Goal: Information Seeking & Learning: Understand process/instructions

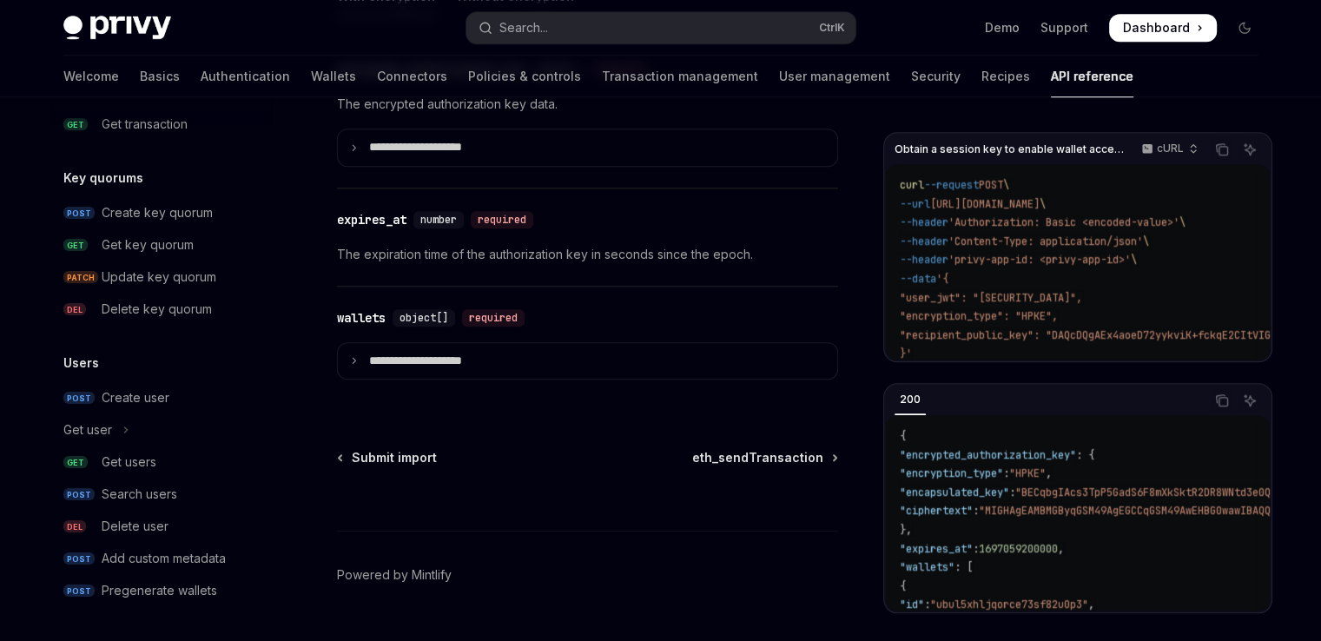
scroll to position [1678, 0]
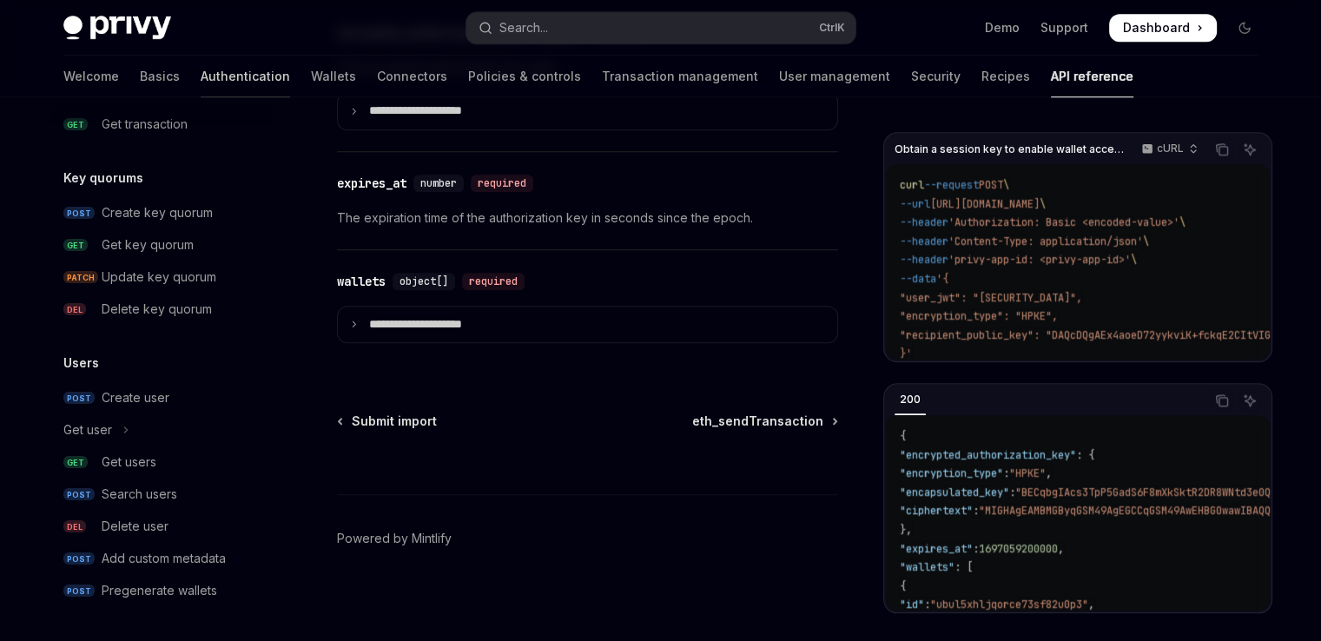
click at [201, 69] on link "Authentication" at bounding box center [245, 77] width 89 height 42
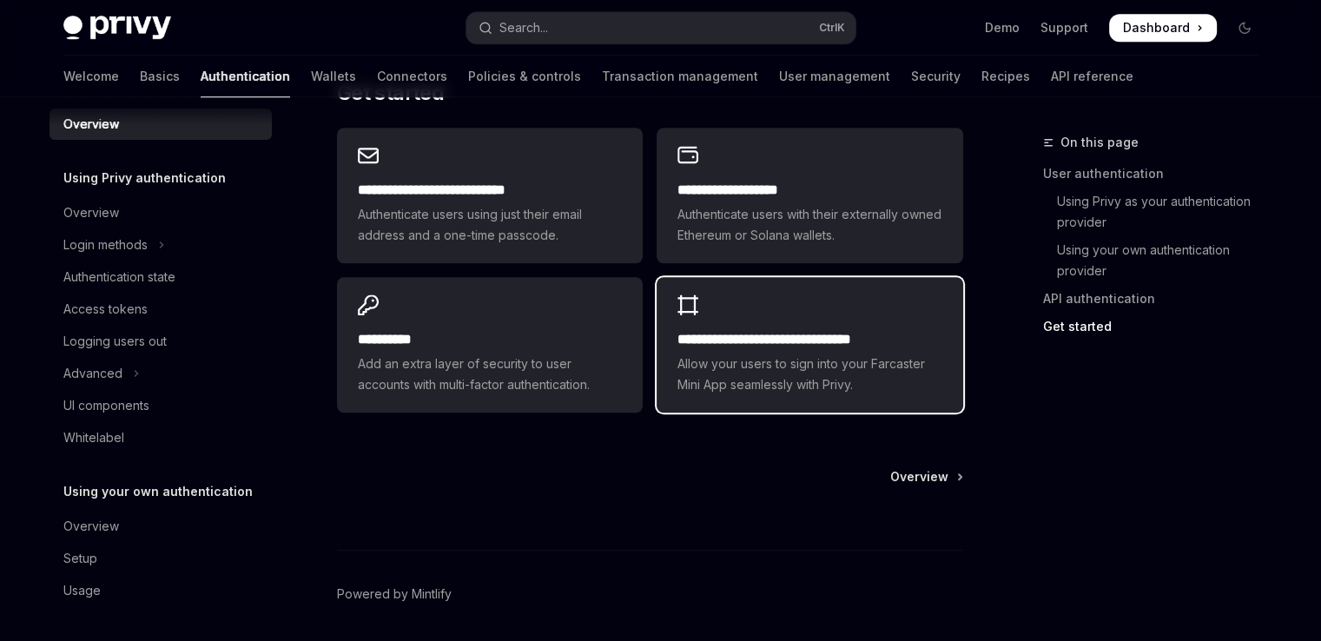
scroll to position [1559, 0]
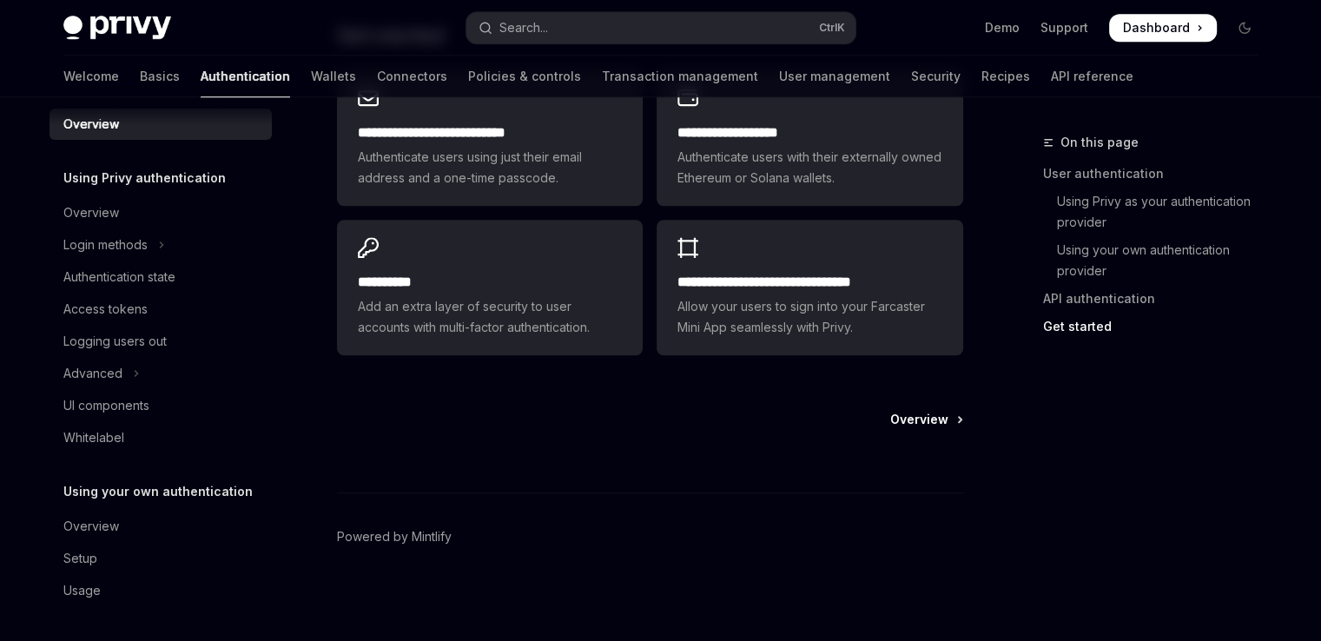
click at [910, 420] on span "Overview" at bounding box center [919, 419] width 58 height 17
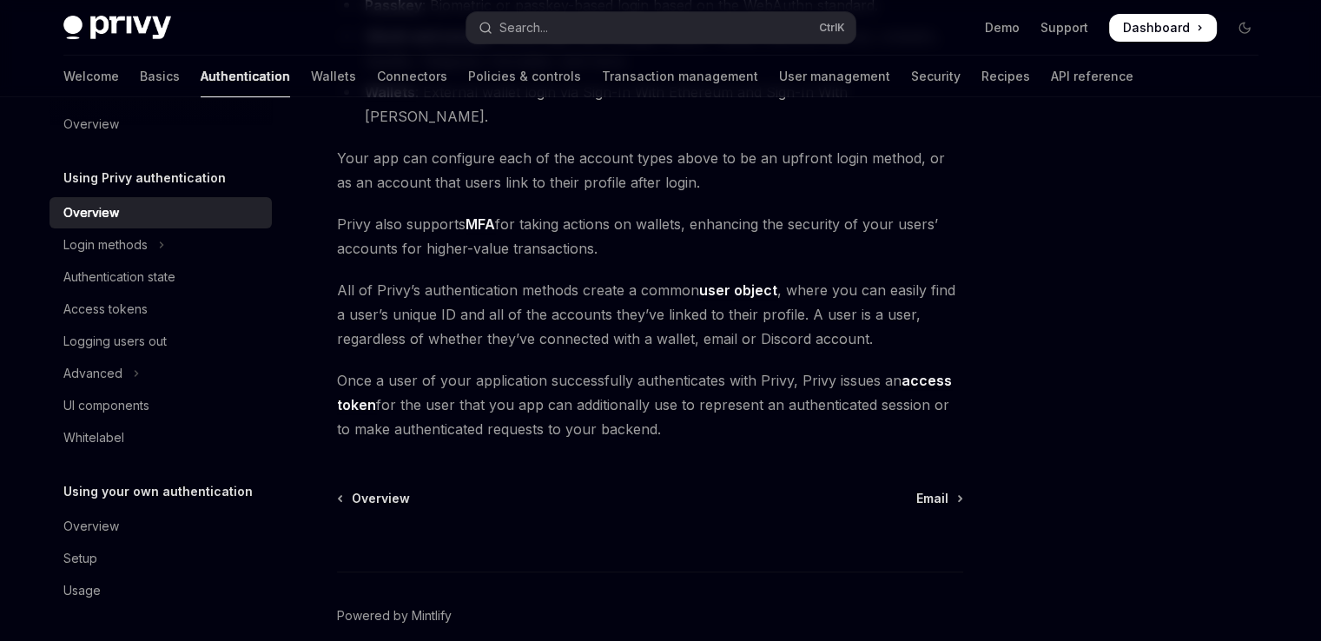
scroll to position [323, 0]
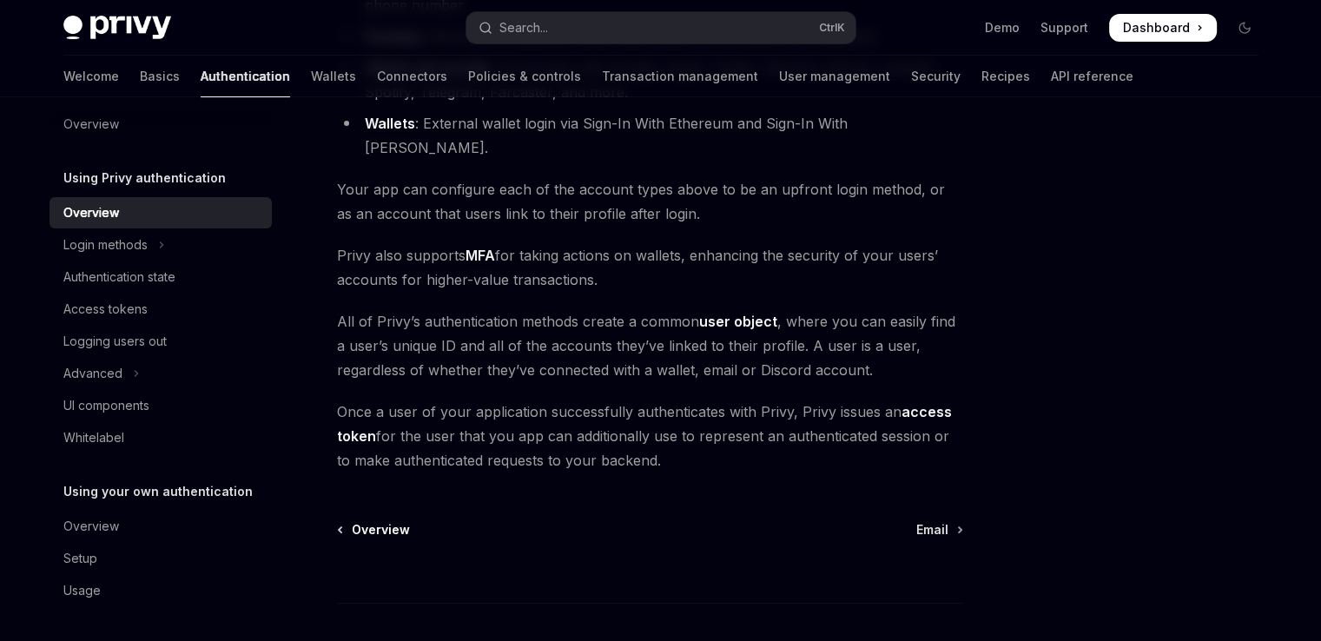
click at [367, 521] on span "Overview" at bounding box center [381, 529] width 58 height 17
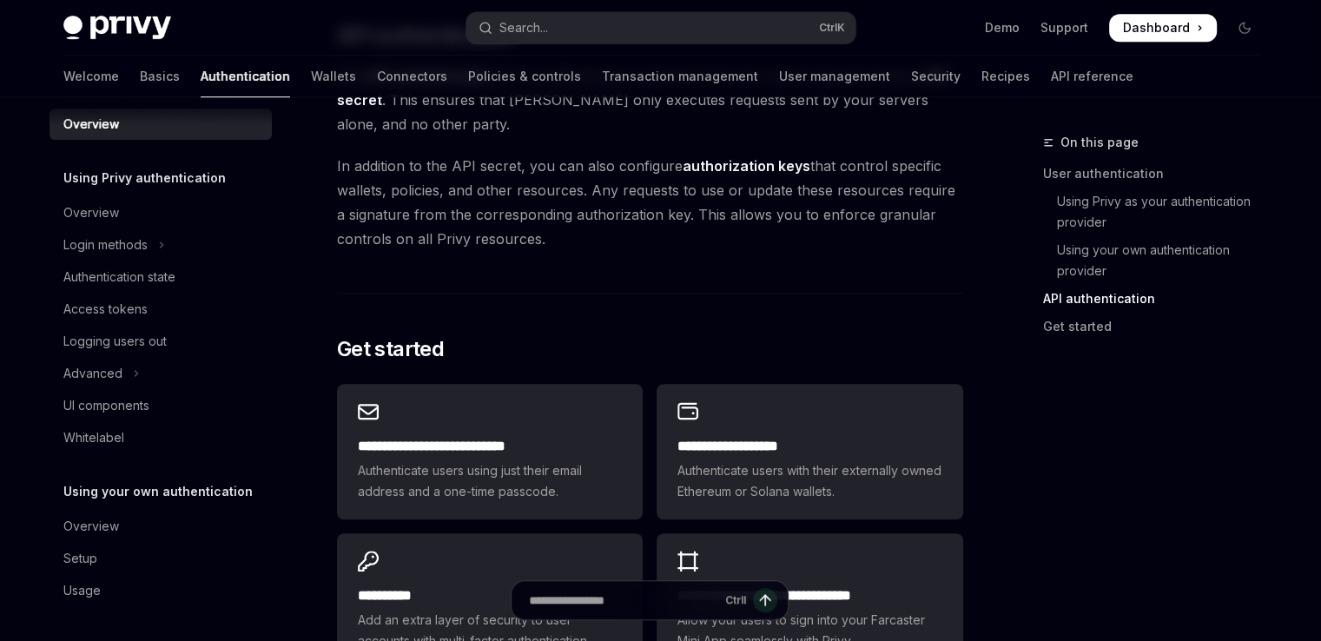
scroll to position [1389, 0]
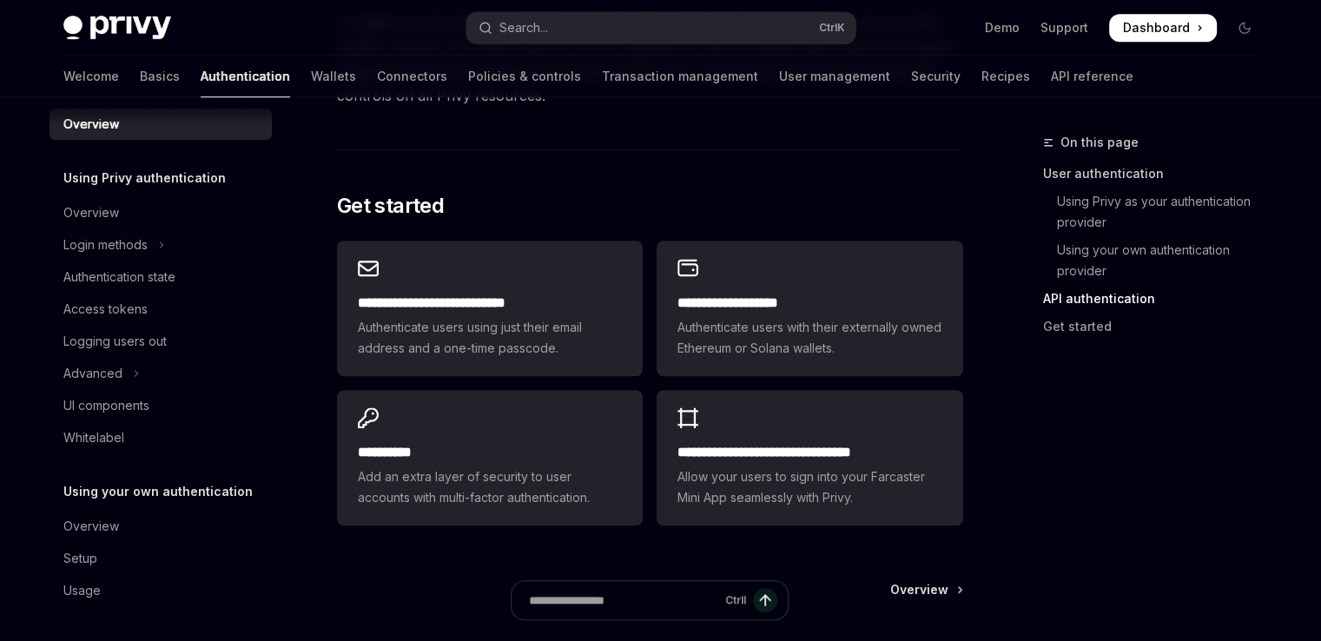
click at [1100, 181] on link "User authentication" at bounding box center [1157, 174] width 229 height 28
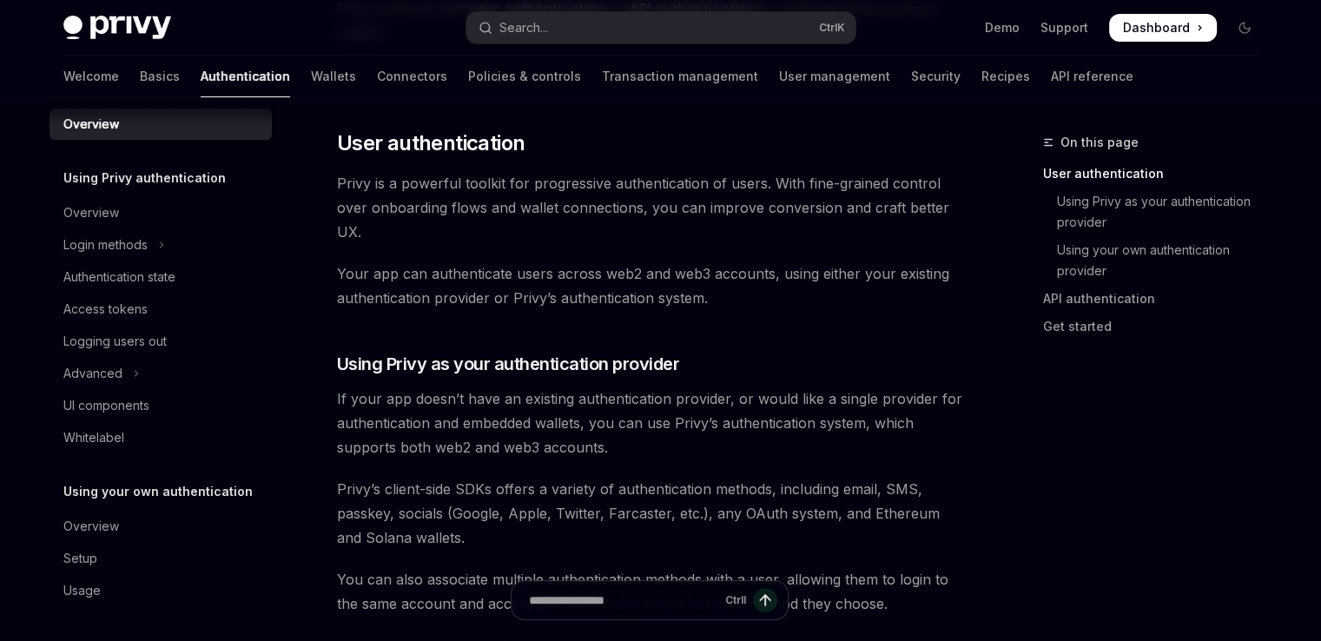
scroll to position [350, 0]
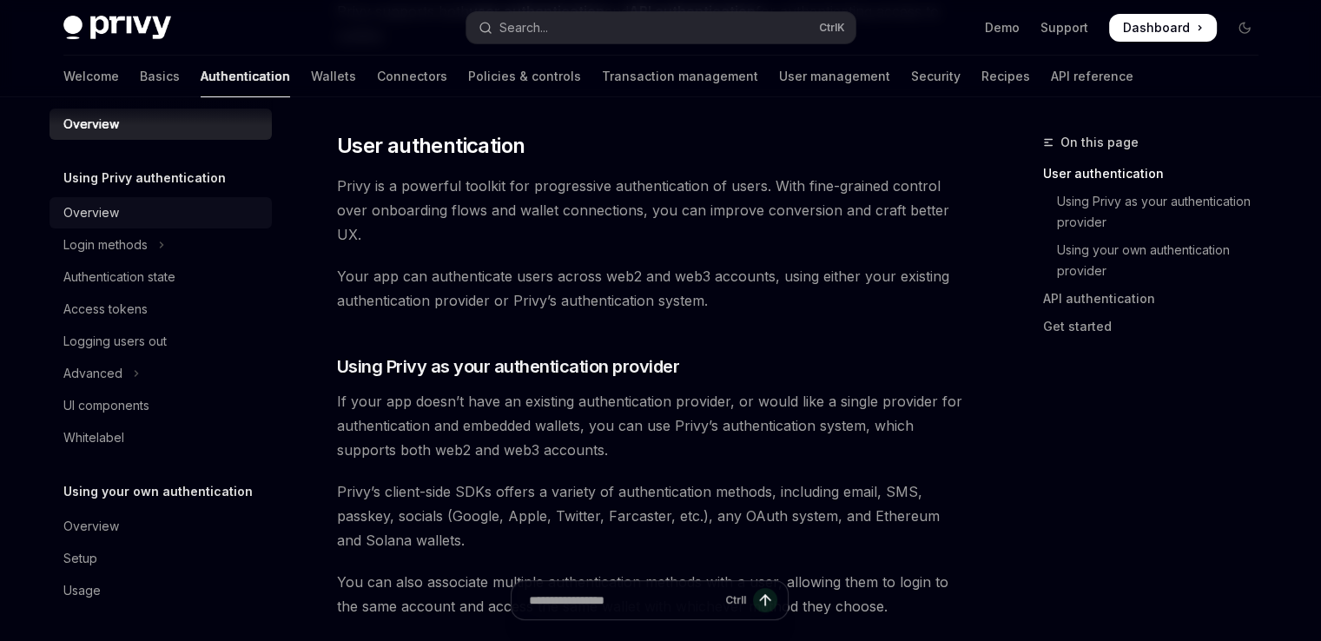
click at [129, 216] on div "Overview" at bounding box center [162, 212] width 198 height 21
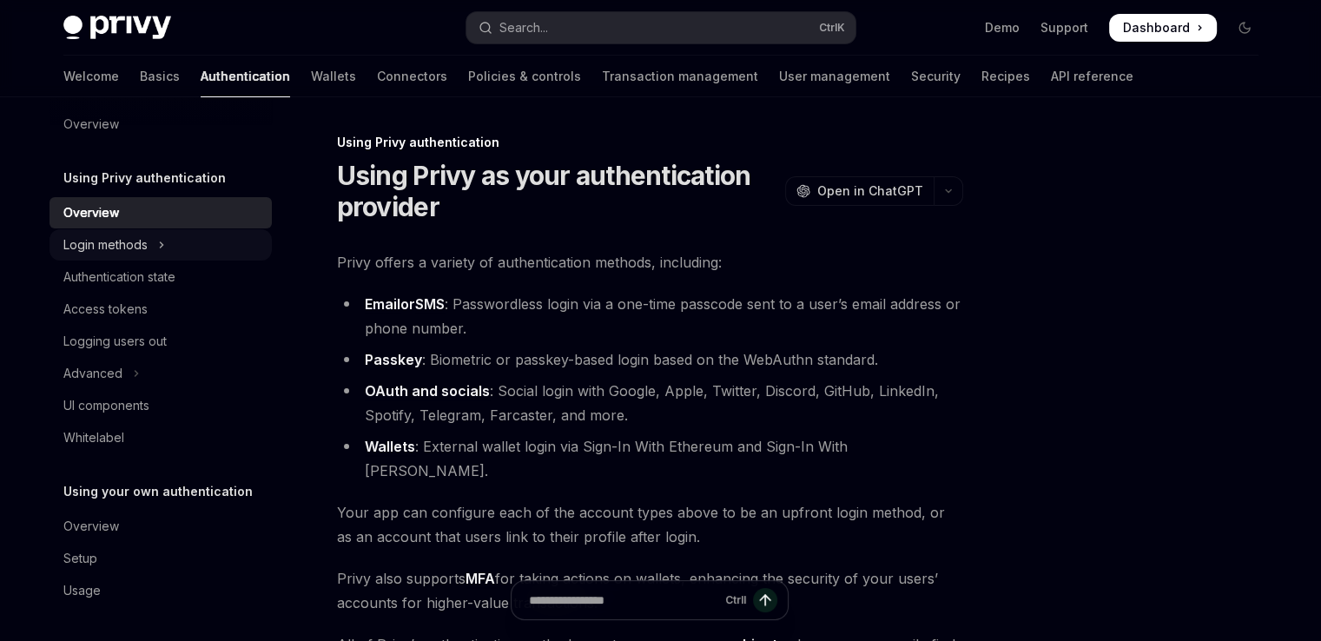
click at [109, 240] on div "Login methods" at bounding box center [105, 244] width 84 height 21
type textarea "*"
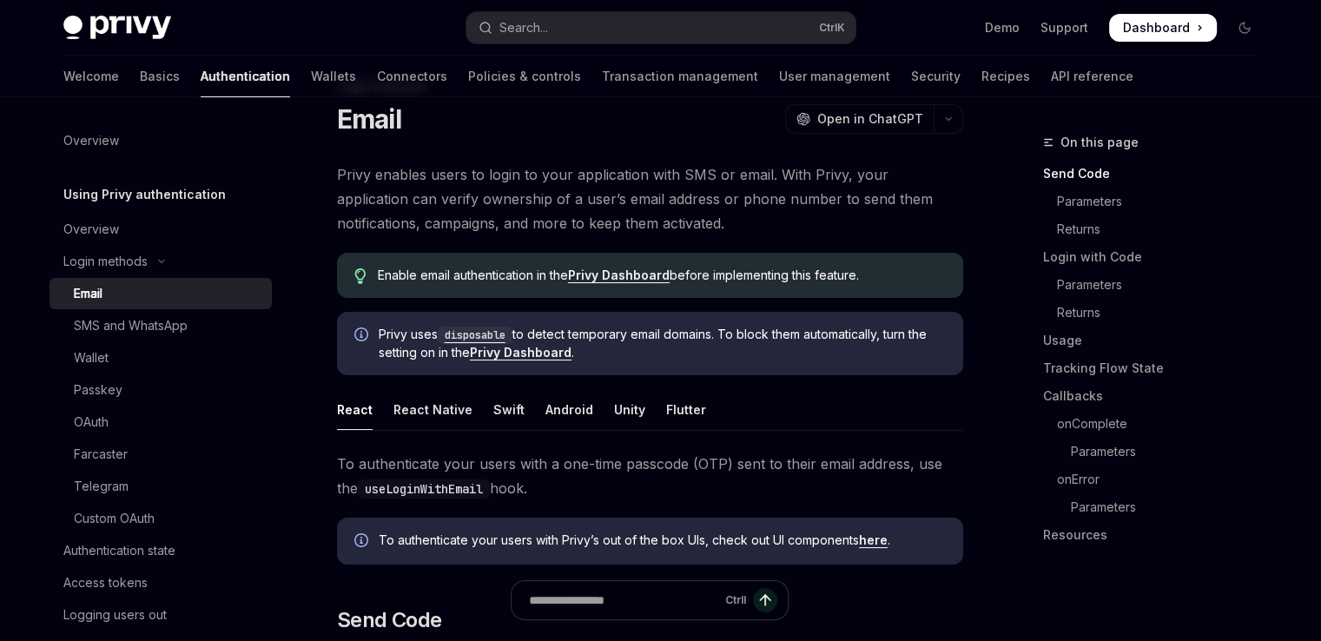
scroll to position [87, 0]
